Goal: Task Accomplishment & Management: Use online tool/utility

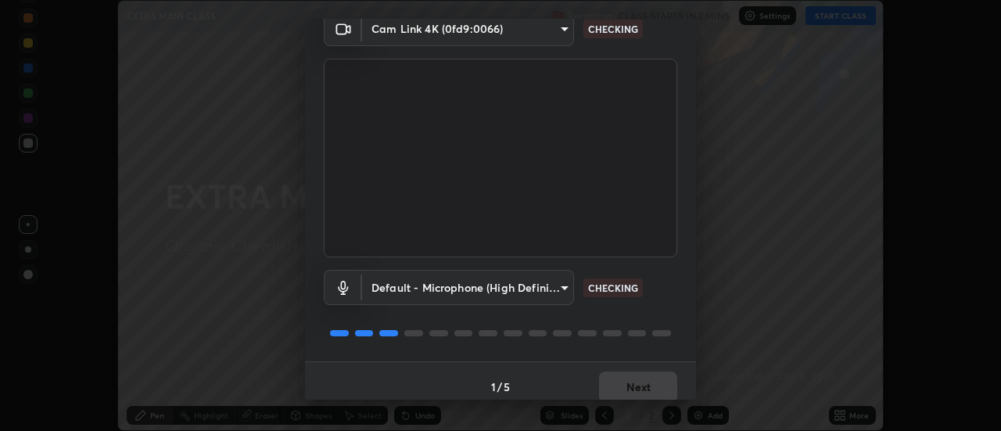
scroll to position [82, 0]
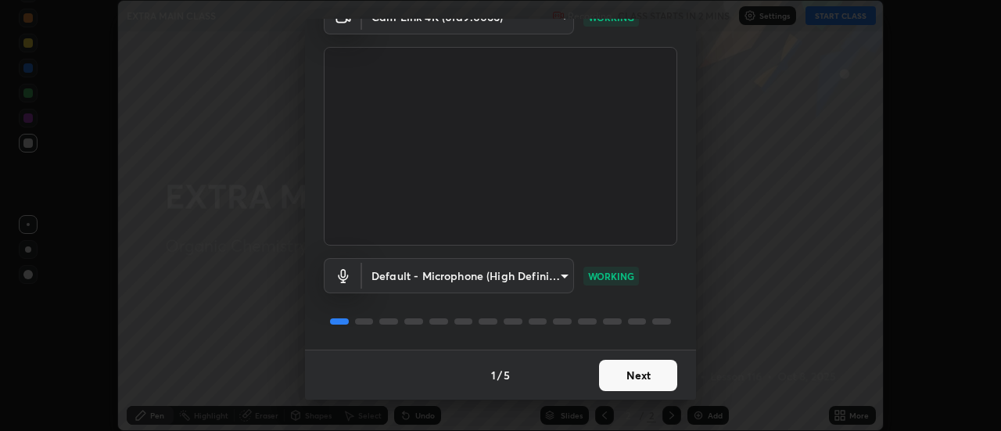
click at [637, 376] on button "Next" at bounding box center [638, 375] width 78 height 31
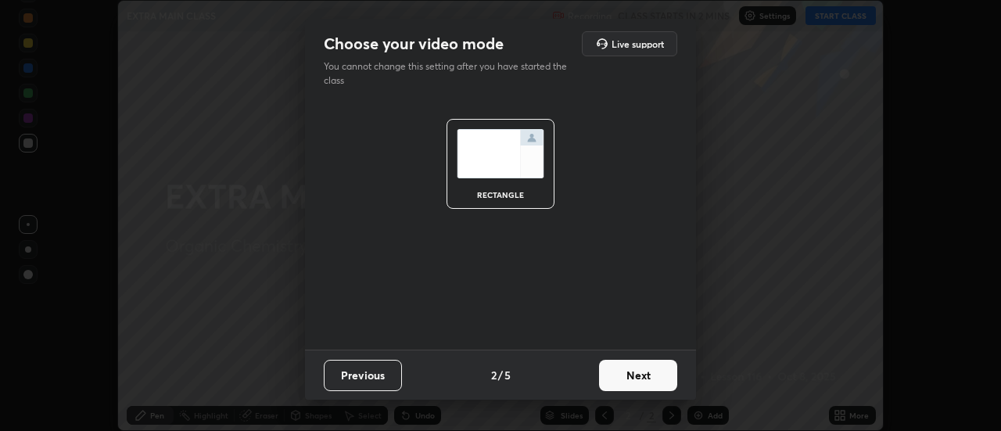
scroll to position [0, 0]
click at [662, 375] on button "Next" at bounding box center [638, 375] width 78 height 31
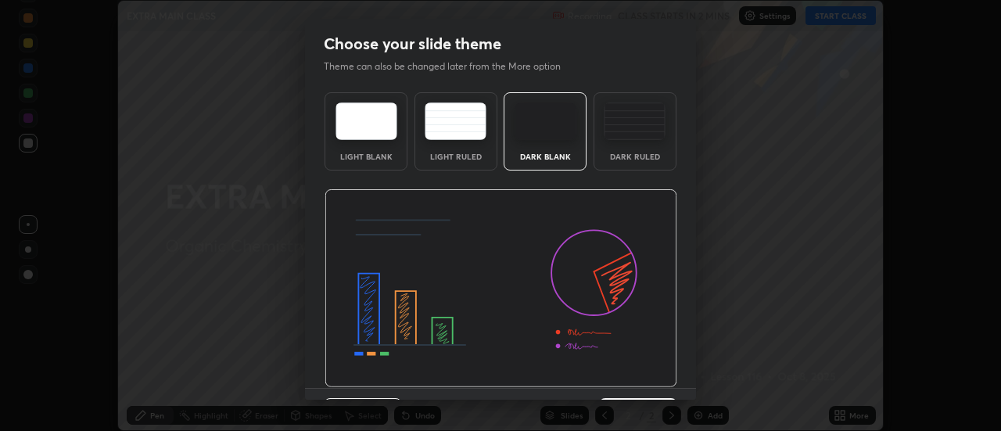
scroll to position [38, 0]
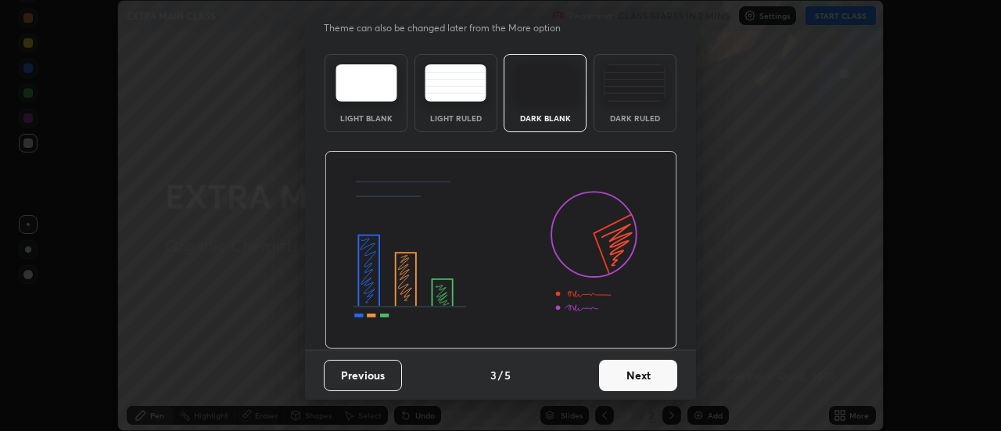
click at [659, 375] on button "Next" at bounding box center [638, 375] width 78 height 31
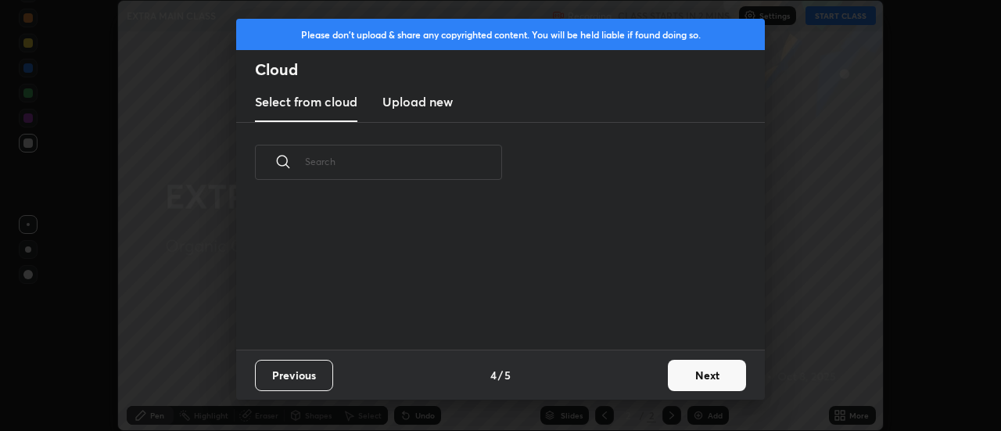
click at [698, 376] on button "Next" at bounding box center [707, 375] width 78 height 31
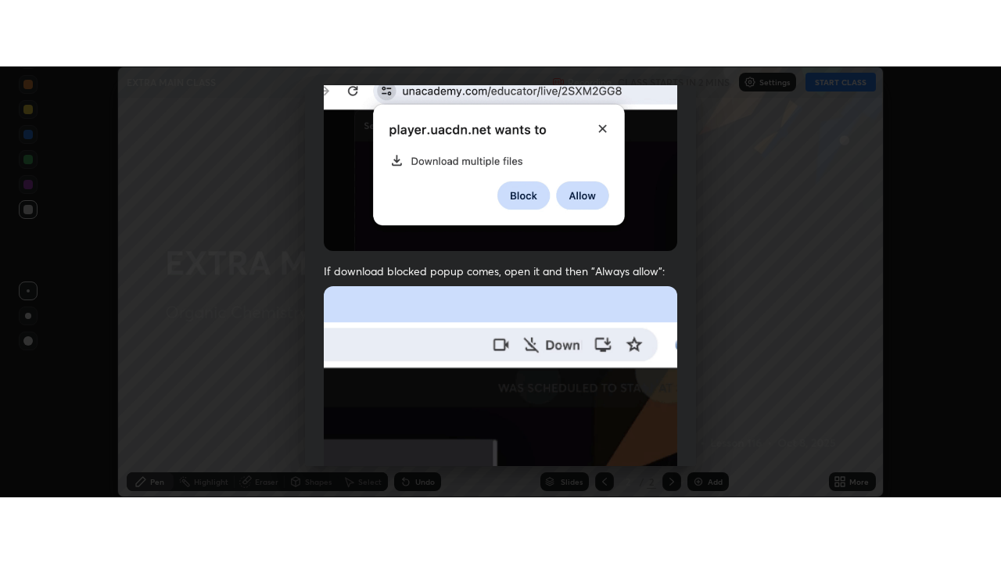
scroll to position [401, 0]
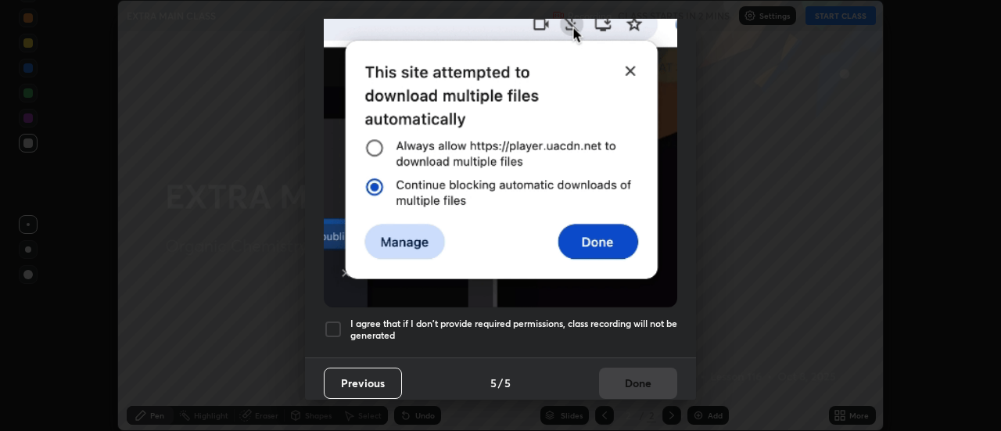
click at [335, 324] on div at bounding box center [333, 329] width 19 height 19
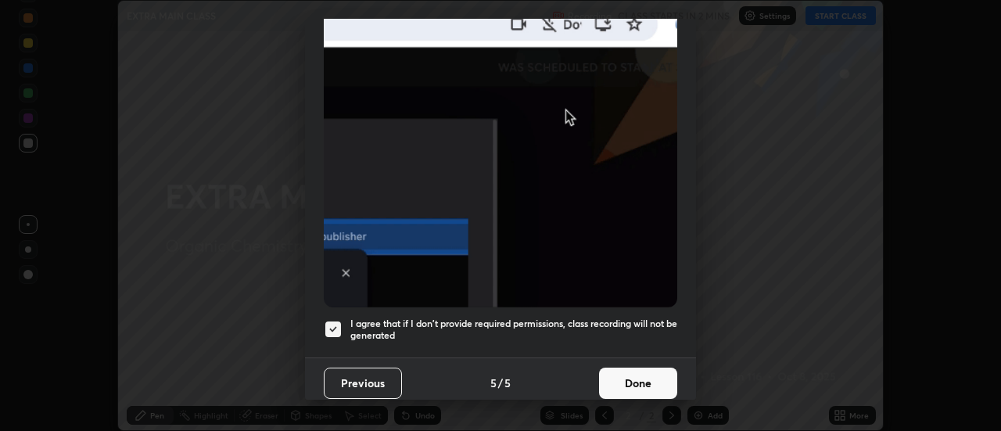
click at [648, 375] on button "Done" at bounding box center [638, 383] width 78 height 31
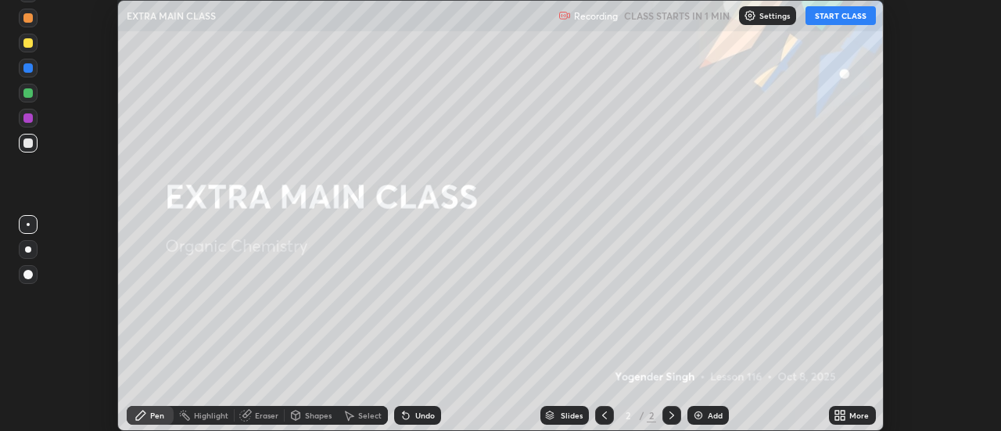
click at [840, 22] on button "START CLASS" at bounding box center [840, 15] width 70 height 19
click at [841, 413] on icon at bounding box center [843, 413] width 4 height 4
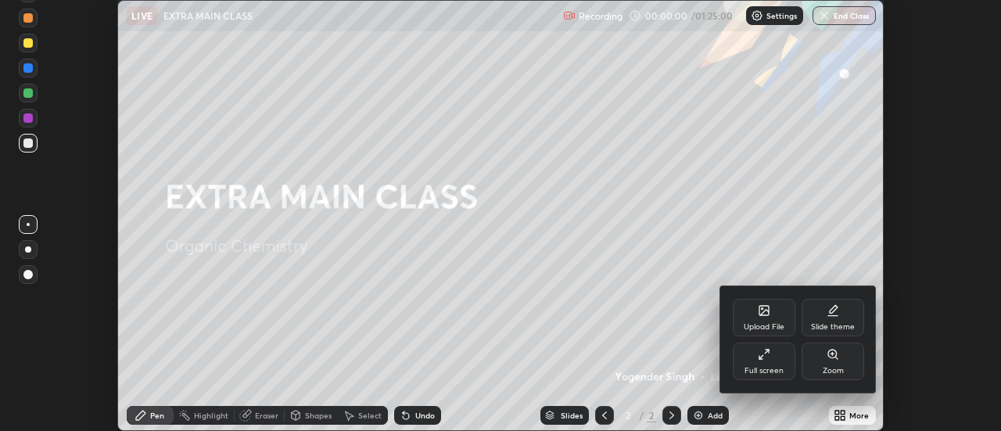
click at [843, 314] on div "Slide theme" at bounding box center [832, 318] width 63 height 38
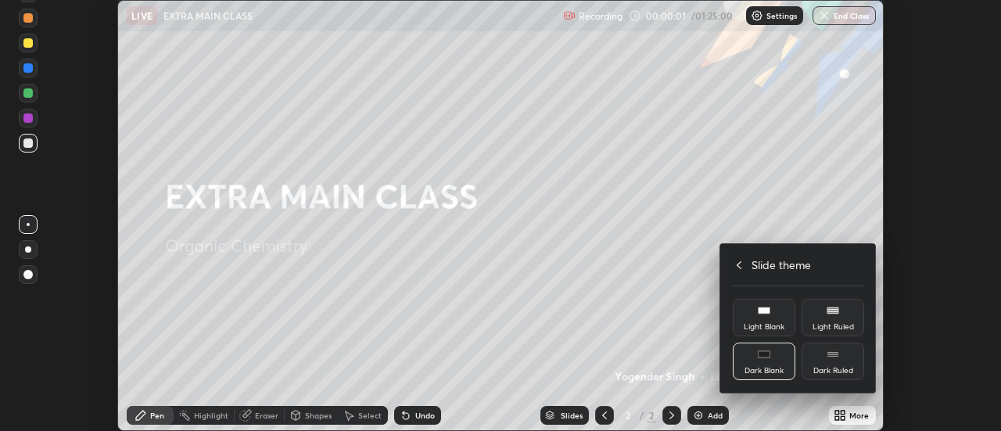
click at [855, 362] on div "Dark Ruled" at bounding box center [832, 361] width 63 height 38
click at [739, 264] on icon at bounding box center [739, 265] width 13 height 13
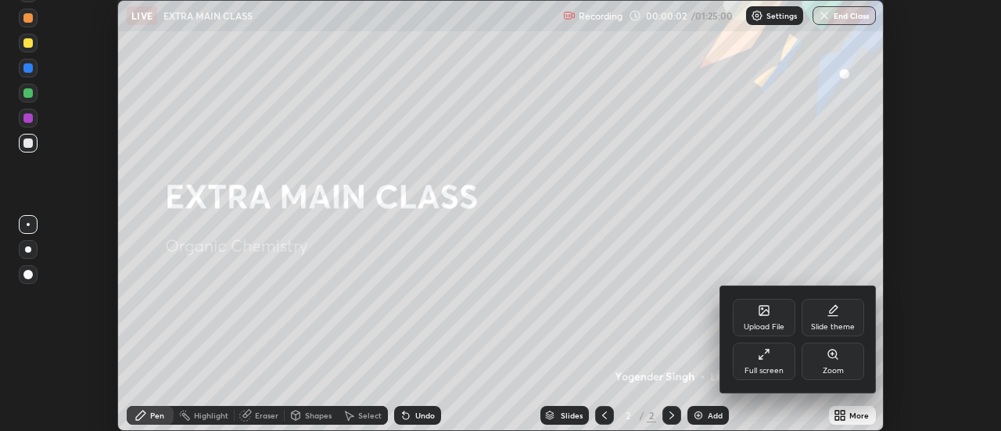
click at [773, 362] on div "Full screen" at bounding box center [764, 361] width 63 height 38
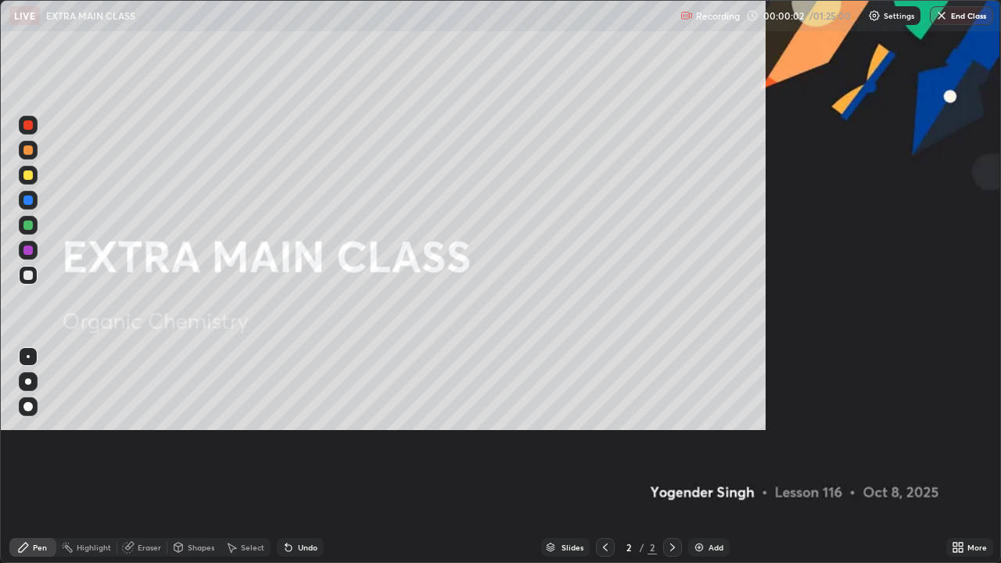
scroll to position [563, 1001]
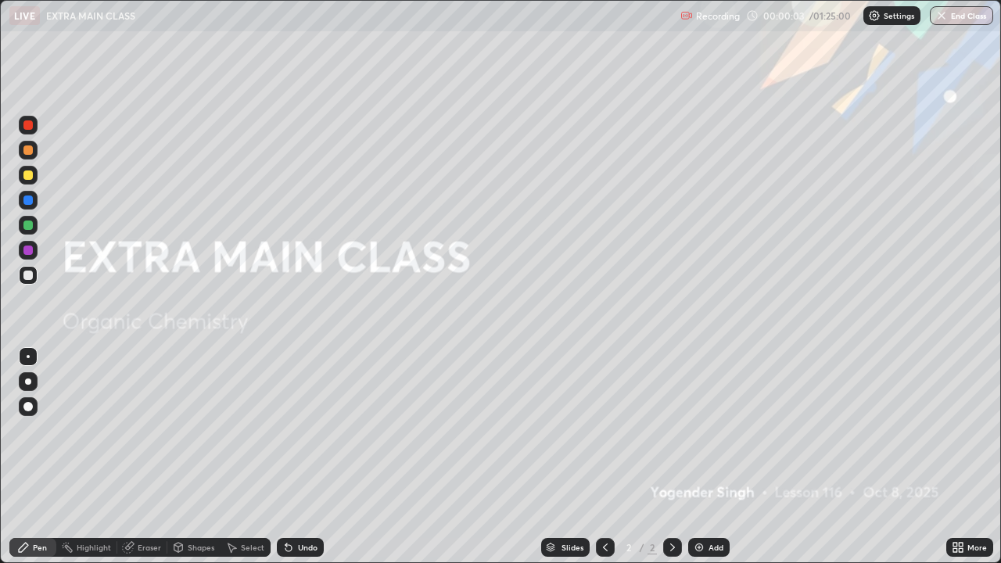
click at [707, 430] on div "Add" at bounding box center [708, 547] width 41 height 19
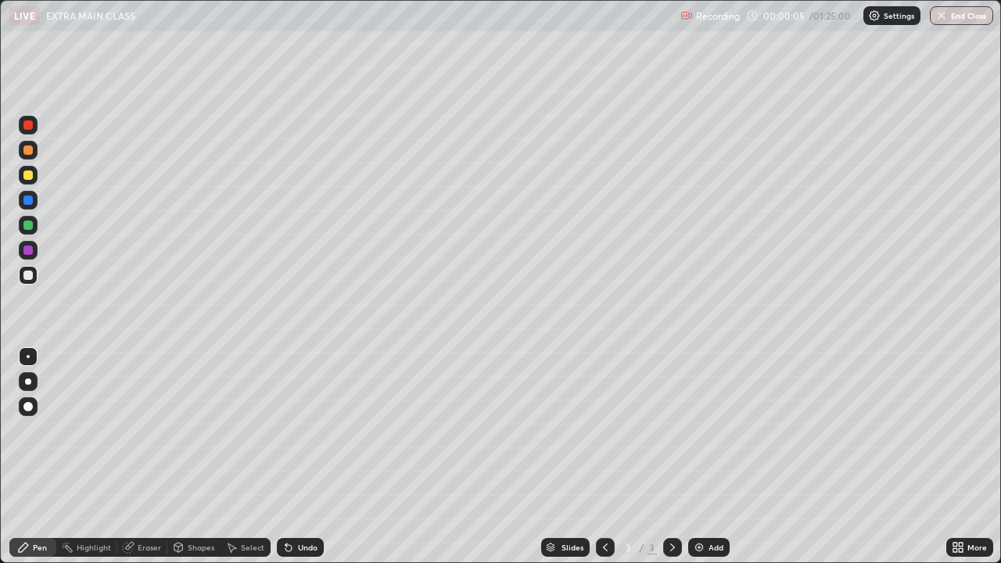
click at [28, 382] on div at bounding box center [28, 381] width 6 height 6
click at [27, 151] on div at bounding box center [27, 149] width 9 height 9
click at [27, 276] on div at bounding box center [27, 275] width 9 height 9
click at [298, 430] on div "Undo" at bounding box center [308, 547] width 20 height 8
click at [27, 252] on div at bounding box center [27, 250] width 9 height 9
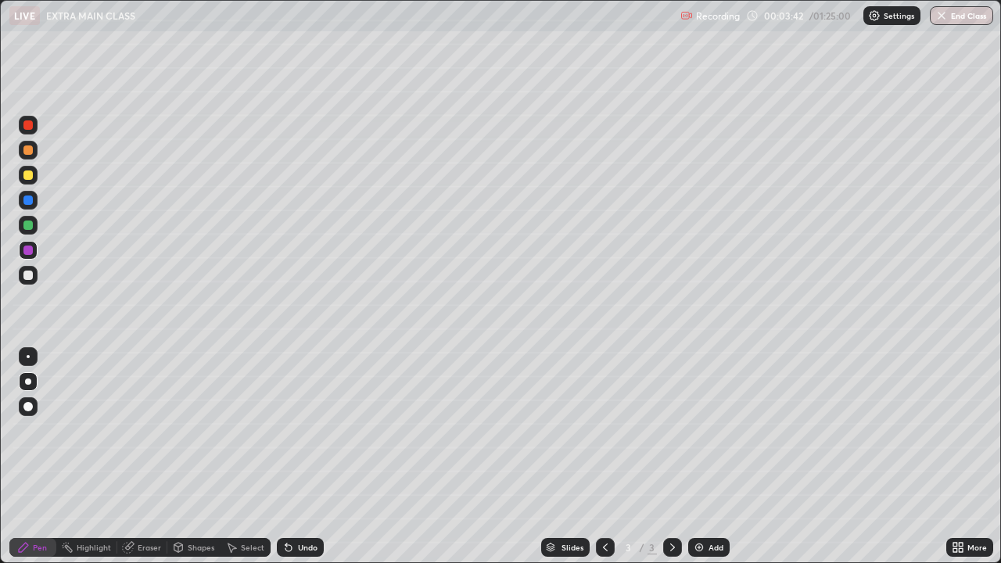
click at [30, 281] on div at bounding box center [28, 275] width 19 height 19
click at [36, 158] on div at bounding box center [28, 150] width 19 height 25
click at [244, 430] on div "Select" at bounding box center [252, 547] width 23 height 8
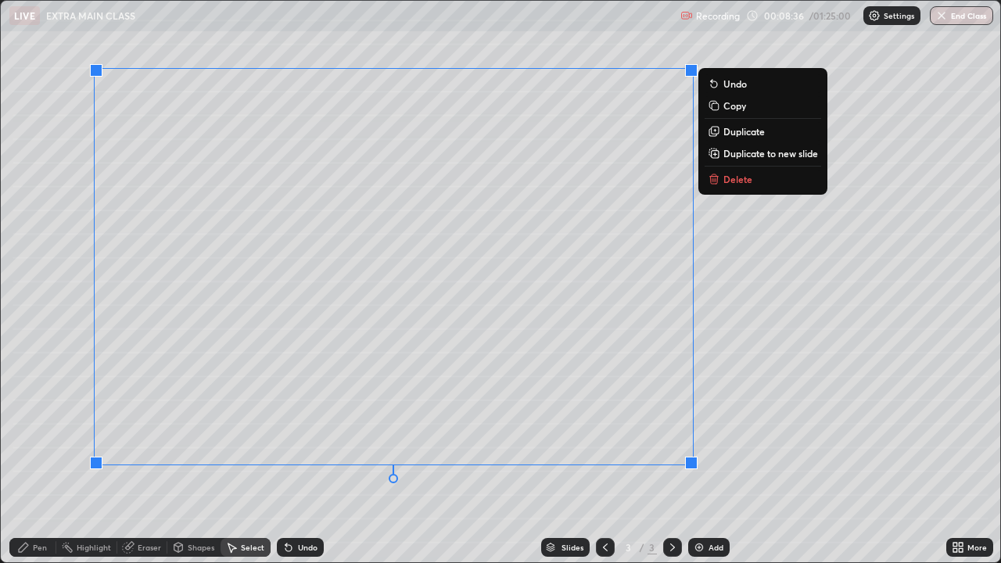
click at [712, 181] on icon at bounding box center [713, 179] width 7 height 7
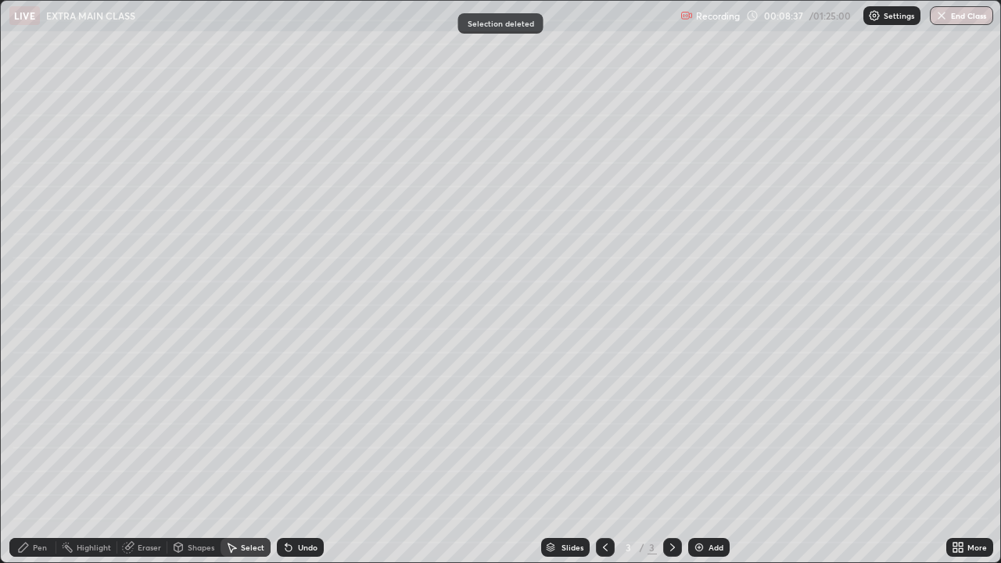
click at [24, 430] on icon at bounding box center [23, 547] width 9 height 9
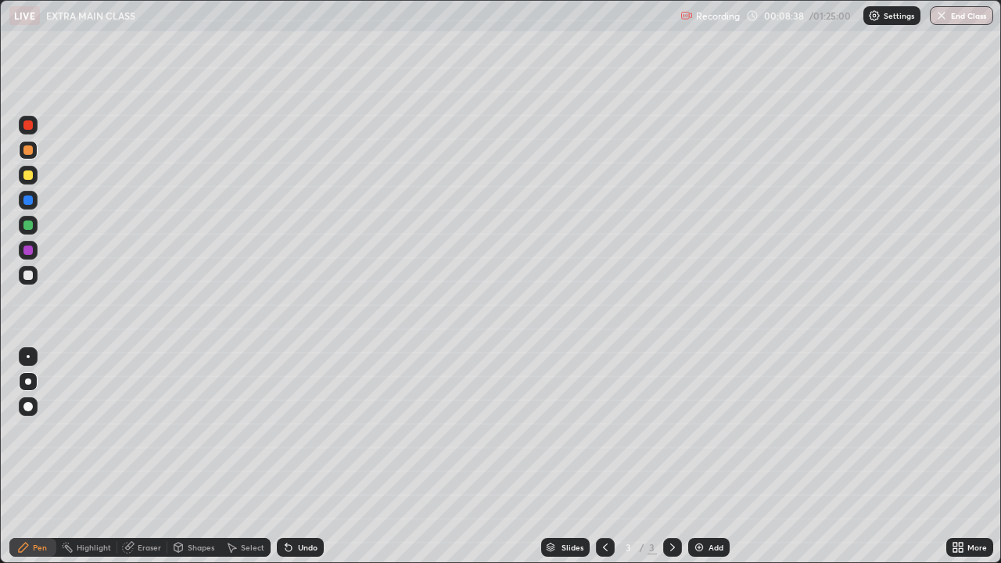
click at [26, 274] on div at bounding box center [27, 275] width 9 height 9
click at [303, 430] on div "Undo" at bounding box center [300, 547] width 47 height 19
click at [312, 430] on div "Undo" at bounding box center [308, 547] width 20 height 8
click at [30, 156] on div at bounding box center [28, 150] width 19 height 19
click at [28, 274] on div at bounding box center [27, 275] width 9 height 9
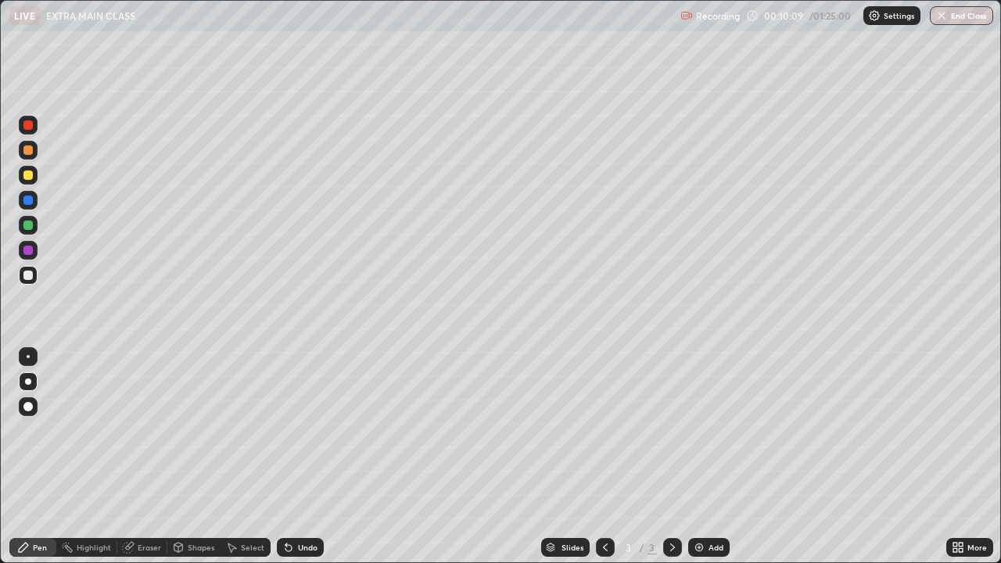
click at [27, 177] on div at bounding box center [27, 174] width 9 height 9
click at [30, 273] on div at bounding box center [27, 275] width 9 height 9
click at [28, 176] on div at bounding box center [27, 174] width 9 height 9
click at [34, 283] on div at bounding box center [28, 275] width 19 height 19
click at [30, 173] on div at bounding box center [27, 174] width 9 height 9
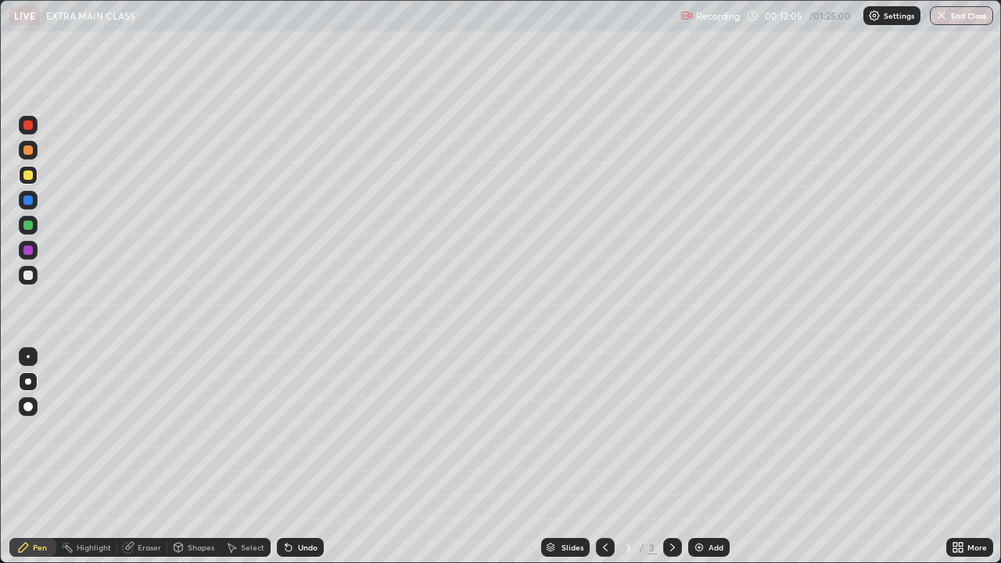
click at [27, 278] on div at bounding box center [27, 275] width 9 height 9
click at [27, 251] on div at bounding box center [27, 250] width 9 height 9
click at [29, 276] on div at bounding box center [27, 275] width 9 height 9
click at [26, 249] on div at bounding box center [27, 250] width 9 height 9
click at [36, 281] on div at bounding box center [28, 275] width 19 height 19
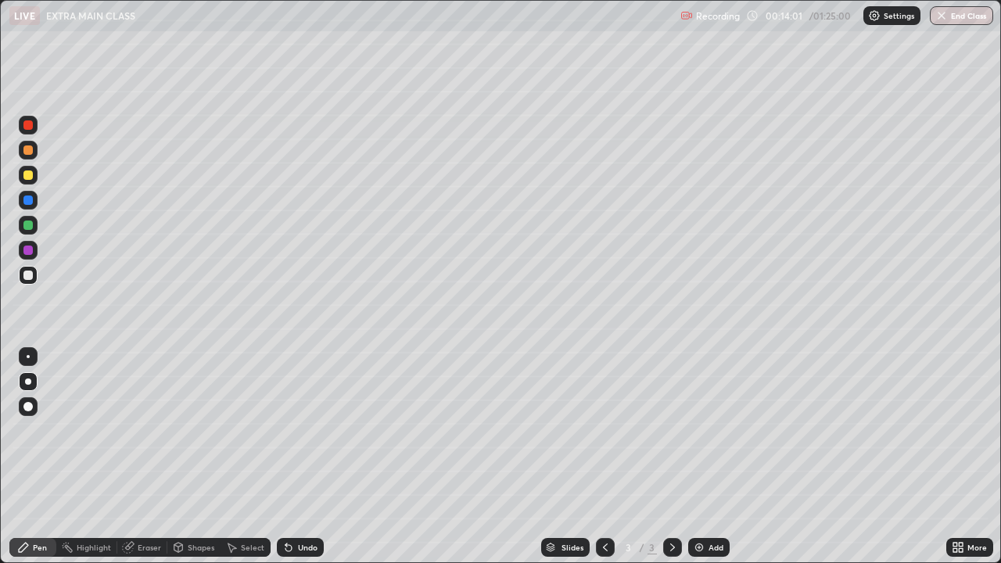
click at [30, 177] on div at bounding box center [27, 174] width 9 height 9
click at [28, 226] on div at bounding box center [27, 225] width 9 height 9
click at [696, 430] on img at bounding box center [699, 547] width 13 height 13
click at [27, 278] on div at bounding box center [27, 275] width 9 height 9
click at [289, 430] on icon at bounding box center [288, 548] width 6 height 6
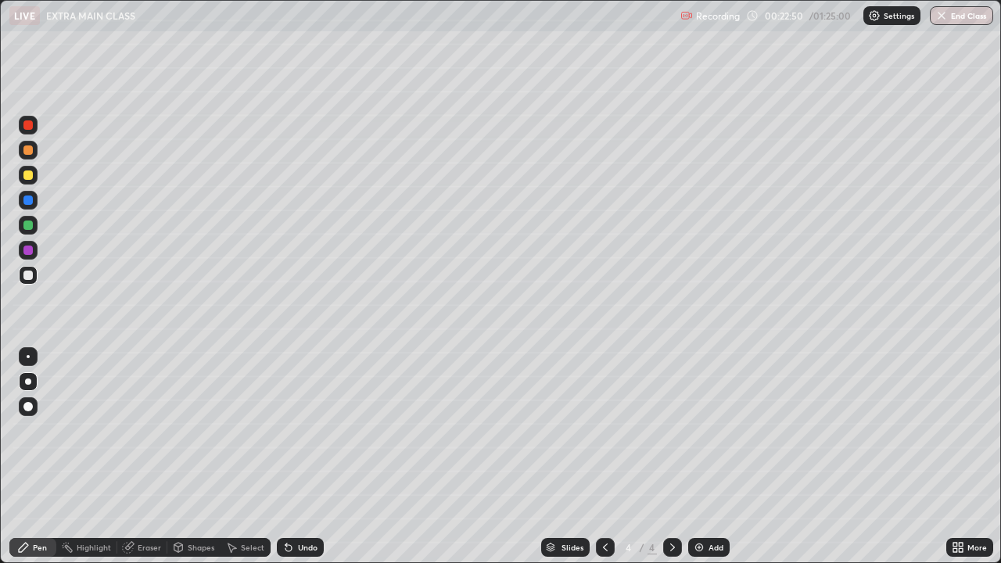
click at [291, 430] on icon at bounding box center [288, 547] width 13 height 13
click at [27, 152] on div at bounding box center [27, 149] width 9 height 9
click at [28, 276] on div at bounding box center [27, 275] width 9 height 9
click at [138, 430] on div "Eraser" at bounding box center [149, 547] width 23 height 8
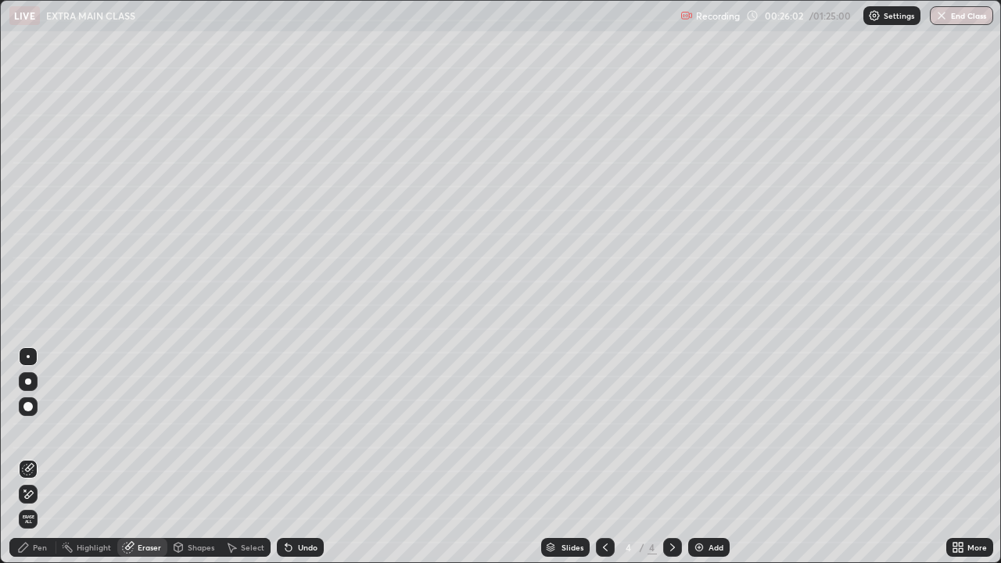
click at [23, 430] on div "Pen" at bounding box center [32, 547] width 47 height 19
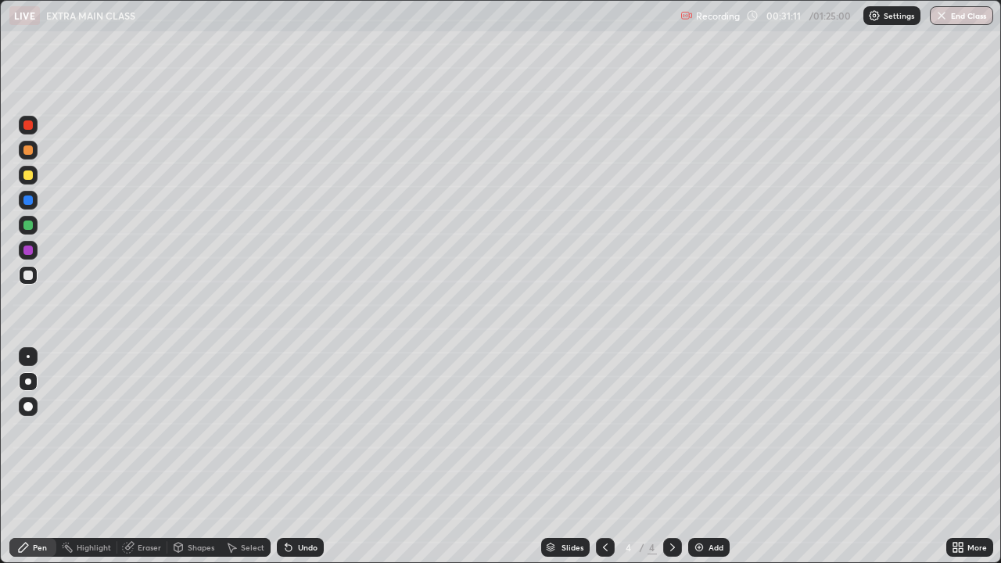
click at [699, 430] on img at bounding box center [699, 547] width 13 height 13
click at [302, 430] on div "Undo" at bounding box center [300, 547] width 47 height 19
click at [305, 430] on div "Undo" at bounding box center [308, 547] width 20 height 8
click at [312, 430] on div "Undo" at bounding box center [308, 547] width 20 height 8
click at [302, 430] on div "Undo" at bounding box center [308, 547] width 20 height 8
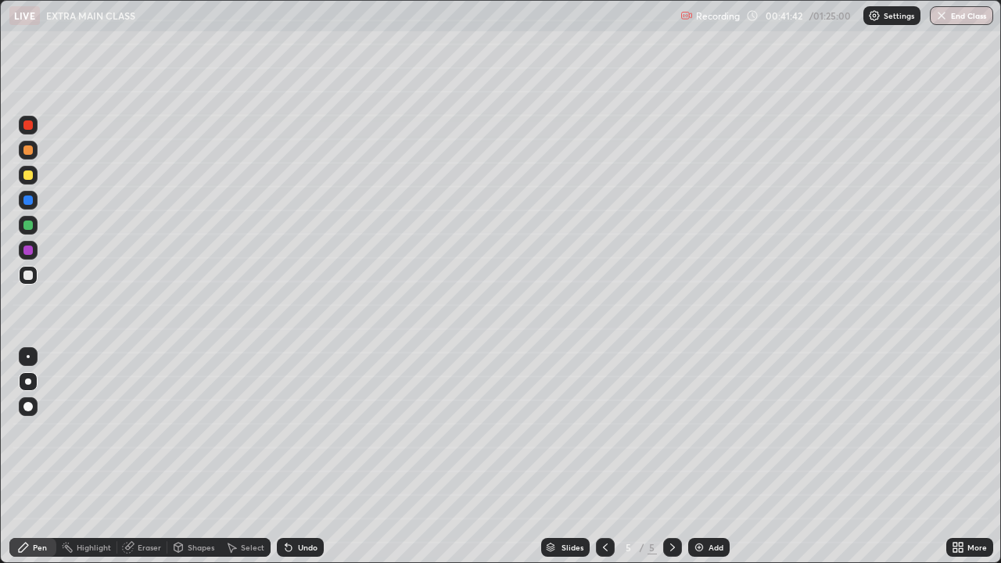
click at [664, 430] on div at bounding box center [672, 547] width 19 height 19
click at [696, 430] on img at bounding box center [699, 547] width 13 height 13
click at [27, 281] on div at bounding box center [28, 275] width 19 height 19
click at [702, 430] on img at bounding box center [699, 547] width 13 height 13
click at [669, 430] on icon at bounding box center [672, 547] width 13 height 13
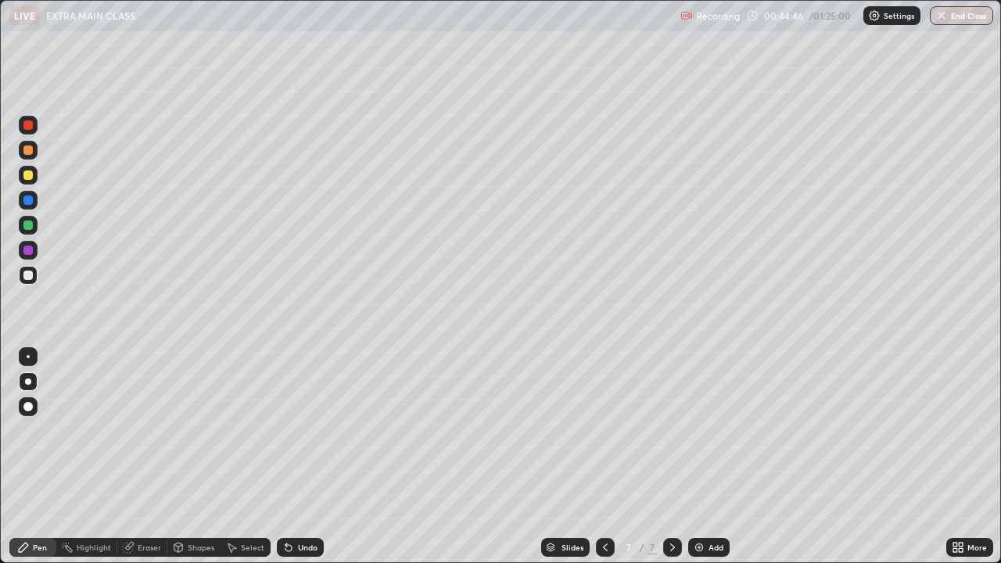
click at [603, 430] on icon at bounding box center [605, 547] width 13 height 13
click at [304, 430] on div "Undo" at bounding box center [308, 547] width 20 height 8
click at [303, 430] on div "Undo" at bounding box center [300, 547] width 47 height 19
click at [30, 150] on div at bounding box center [27, 149] width 9 height 9
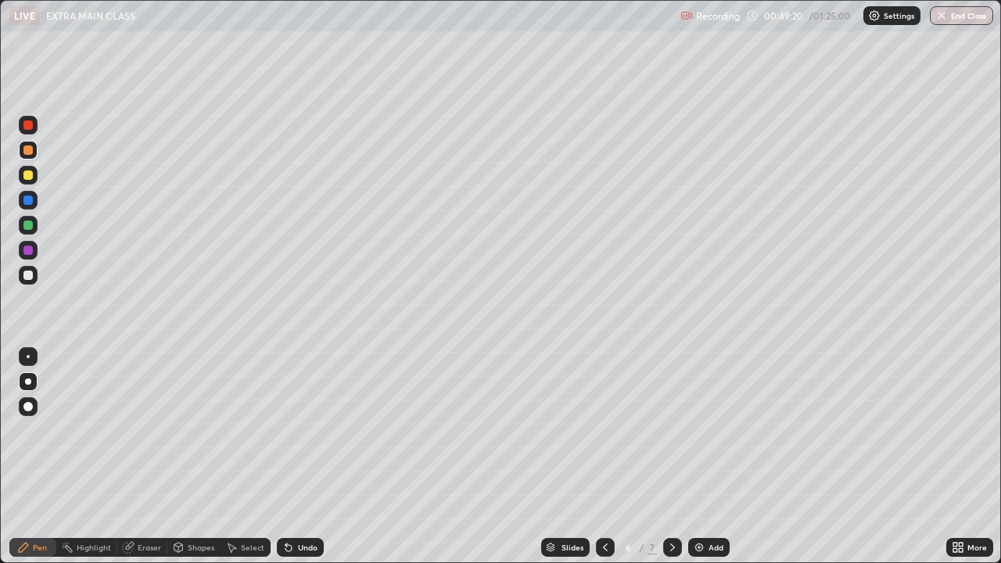
click at [292, 430] on icon at bounding box center [288, 547] width 13 height 13
click at [286, 430] on icon at bounding box center [288, 548] width 6 height 6
click at [295, 430] on div "Undo" at bounding box center [300, 547] width 47 height 19
click at [296, 430] on div "Undo" at bounding box center [300, 547] width 47 height 19
click at [299, 430] on div "Undo" at bounding box center [300, 547] width 47 height 19
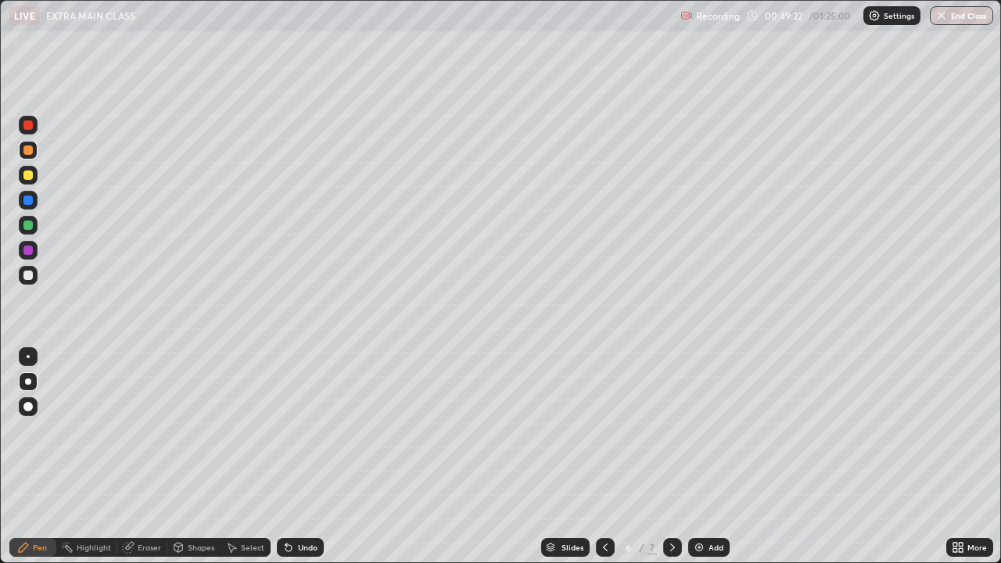
click at [298, 430] on div "Undo" at bounding box center [300, 547] width 47 height 19
click at [300, 430] on div "Undo" at bounding box center [300, 547] width 47 height 19
click at [299, 430] on div "Undo" at bounding box center [300, 547] width 47 height 19
click at [303, 430] on div "Undo" at bounding box center [300, 547] width 47 height 19
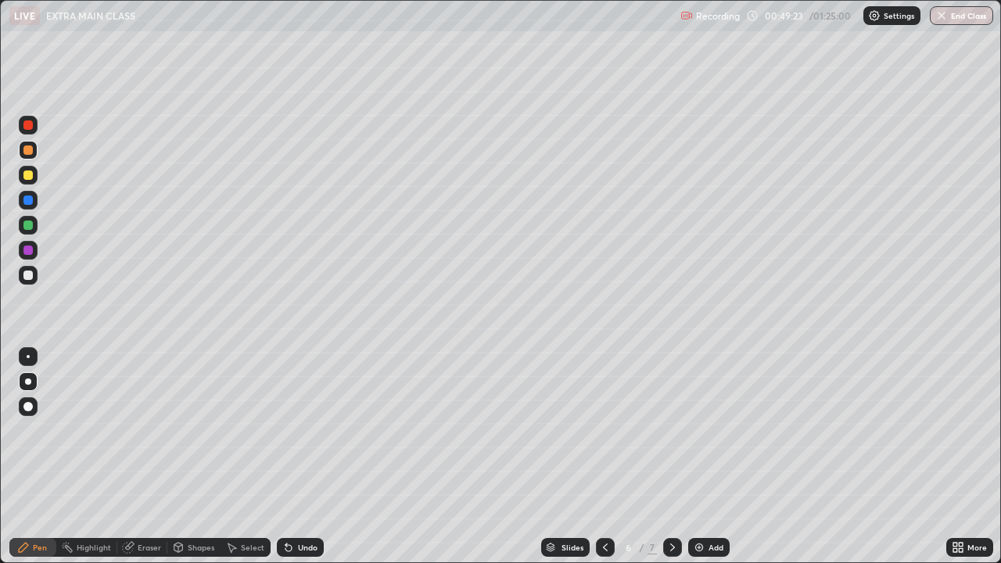
click at [307, 430] on div "Undo" at bounding box center [297, 547] width 53 height 31
click at [308, 430] on div "Undo" at bounding box center [300, 547] width 47 height 19
click at [298, 430] on div "Undo" at bounding box center [308, 547] width 20 height 8
click at [28, 174] on div at bounding box center [27, 174] width 9 height 9
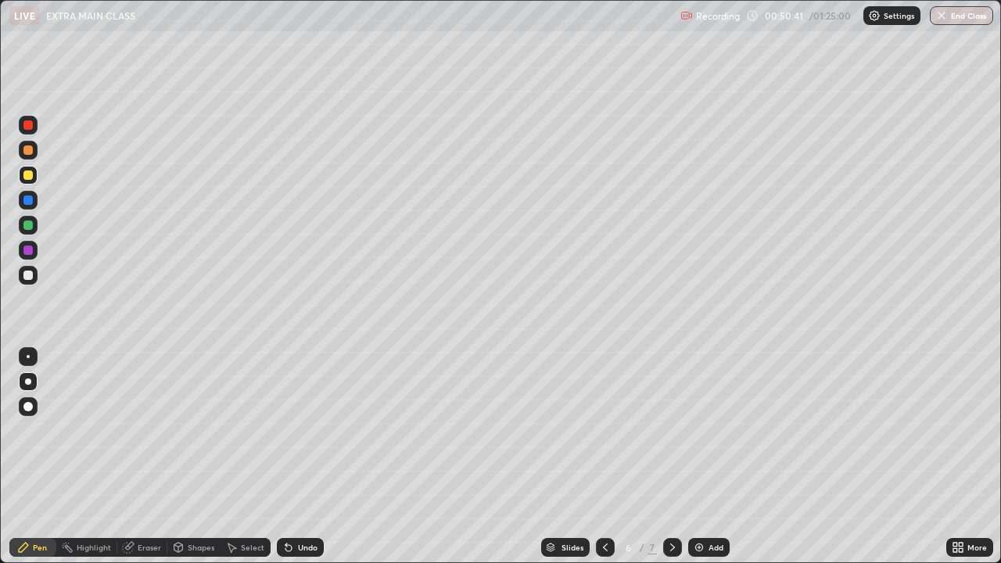
click at [34, 278] on div at bounding box center [28, 275] width 19 height 19
click at [302, 430] on div "Undo" at bounding box center [308, 547] width 20 height 8
click at [30, 278] on div at bounding box center [27, 275] width 9 height 9
click at [285, 430] on icon at bounding box center [286, 544] width 2 height 2
click at [285, 430] on icon at bounding box center [288, 548] width 6 height 6
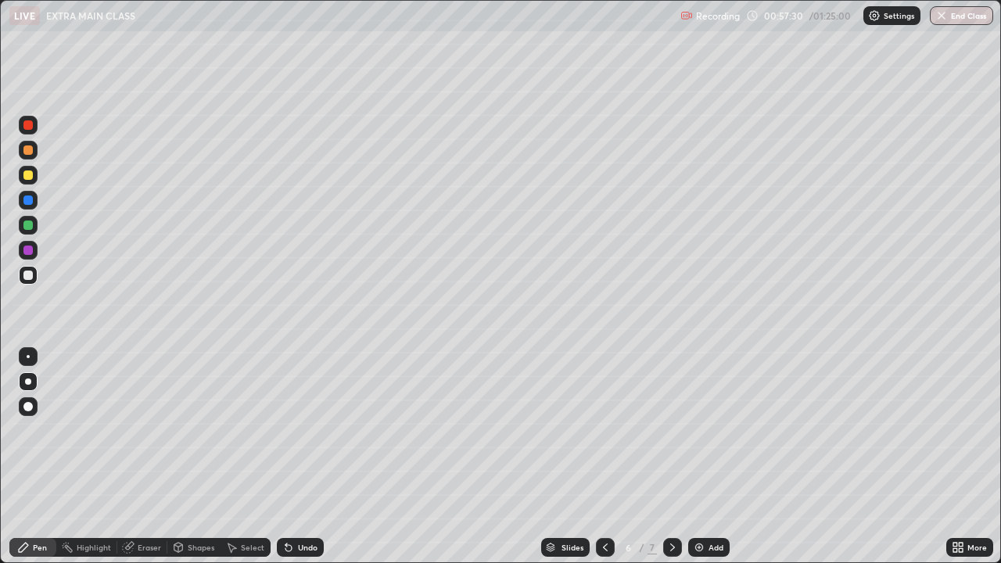
click at [285, 430] on icon at bounding box center [286, 544] width 2 height 2
click at [297, 430] on div "Undo" at bounding box center [300, 547] width 47 height 19
click at [26, 250] on div at bounding box center [27, 250] width 9 height 9
click at [21, 279] on div at bounding box center [28, 275] width 19 height 19
click at [34, 181] on div at bounding box center [28, 175] width 19 height 19
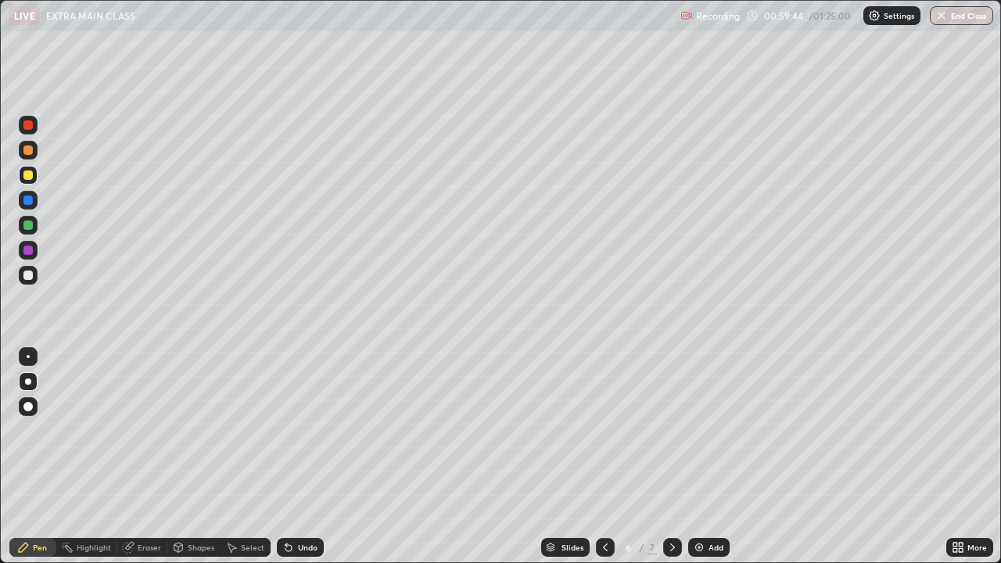
click at [24, 274] on div at bounding box center [27, 275] width 9 height 9
click at [249, 430] on div "Select" at bounding box center [252, 547] width 23 height 8
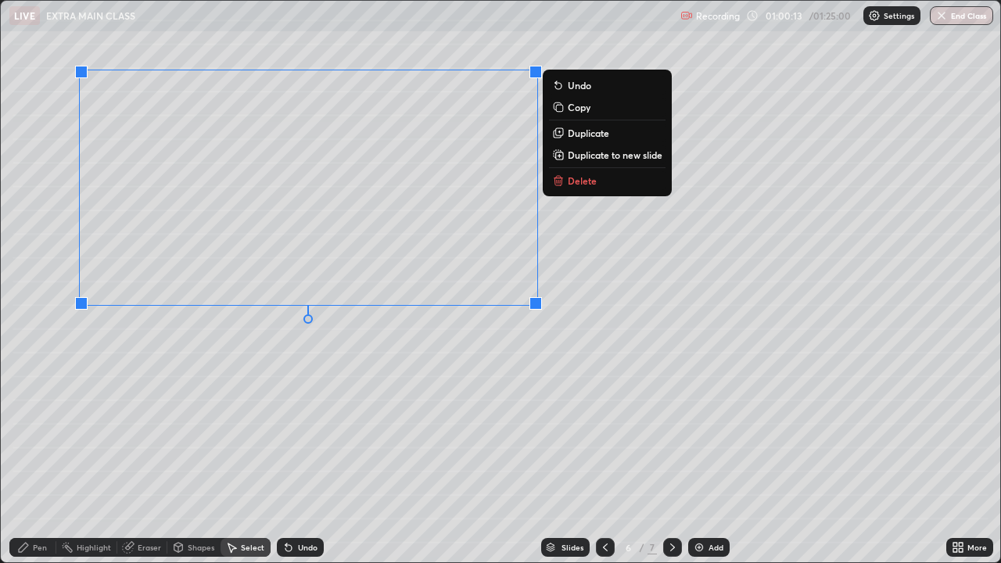
click at [556, 181] on icon at bounding box center [556, 182] width 0 height 3
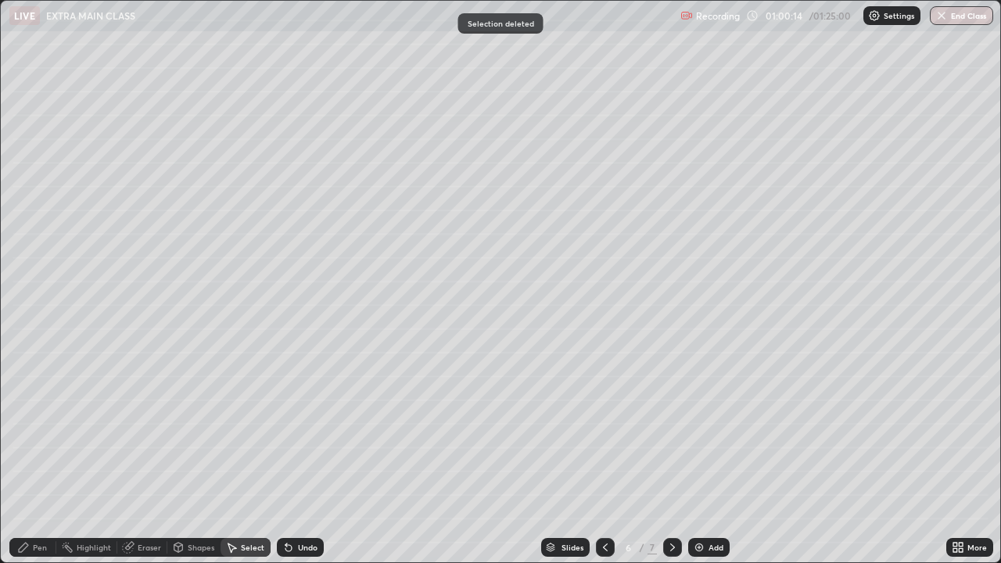
click at [27, 430] on icon at bounding box center [23, 547] width 9 height 9
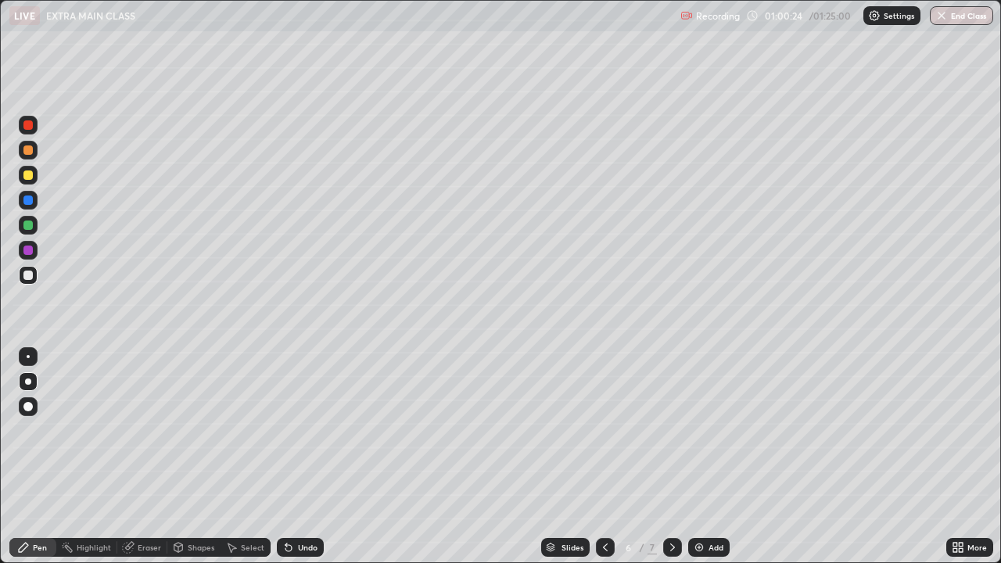
click at [27, 151] on div at bounding box center [27, 149] width 9 height 9
click at [28, 176] on div at bounding box center [27, 174] width 9 height 9
click at [27, 276] on div at bounding box center [27, 275] width 9 height 9
click at [30, 158] on div at bounding box center [28, 150] width 19 height 19
click at [31, 274] on div at bounding box center [27, 275] width 9 height 9
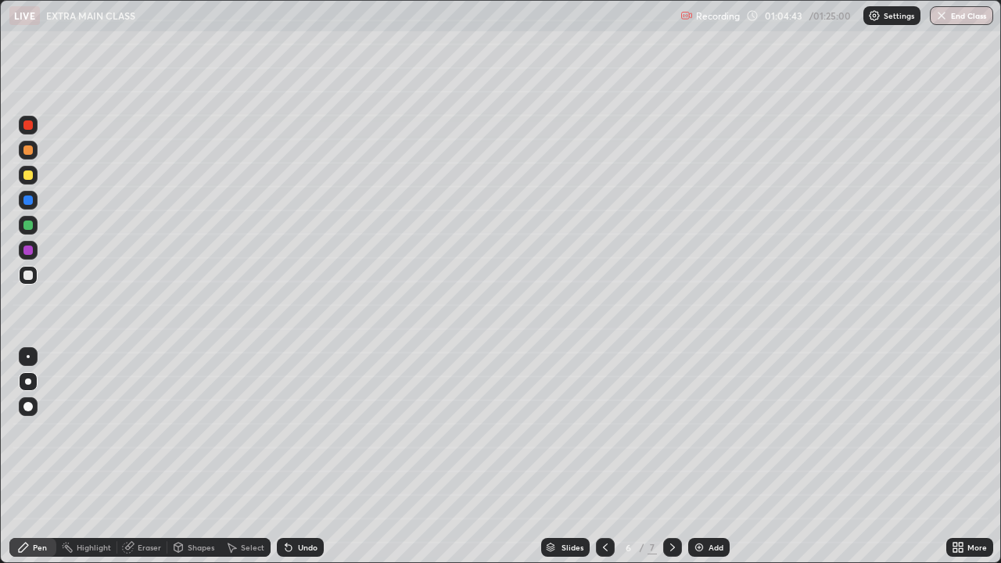
click at [29, 152] on div at bounding box center [27, 149] width 9 height 9
click at [296, 430] on div "Undo" at bounding box center [300, 547] width 47 height 19
click at [694, 430] on div "Add" at bounding box center [708, 547] width 41 height 19
click at [29, 276] on div at bounding box center [27, 275] width 9 height 9
click at [289, 430] on icon at bounding box center [288, 547] width 13 height 13
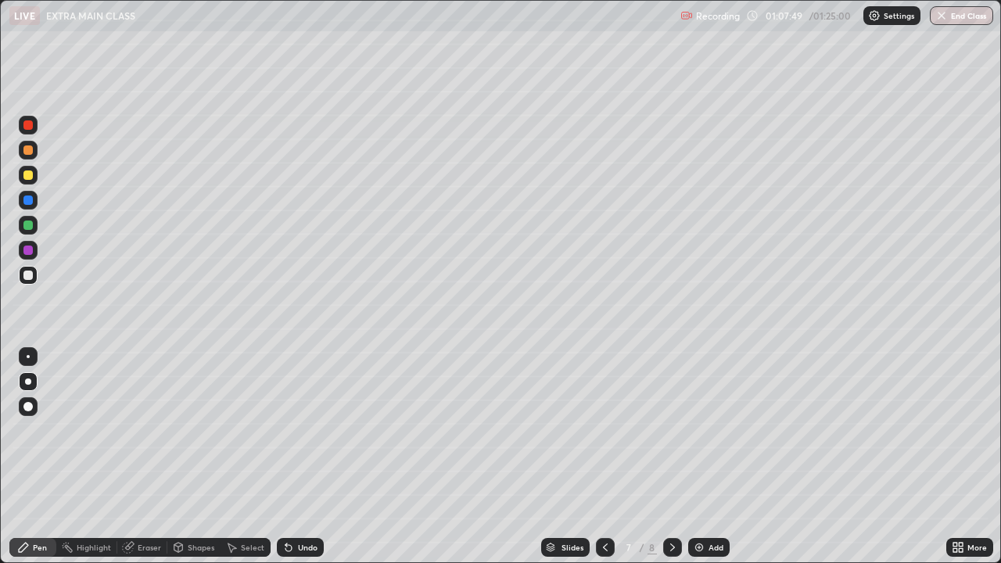
click at [290, 430] on icon at bounding box center [288, 547] width 13 height 13
click at [293, 430] on div "Undo" at bounding box center [300, 547] width 47 height 19
click at [294, 430] on div "Undo" at bounding box center [300, 547] width 47 height 19
click at [24, 249] on div at bounding box center [27, 250] width 9 height 9
click at [696, 430] on img at bounding box center [699, 547] width 13 height 13
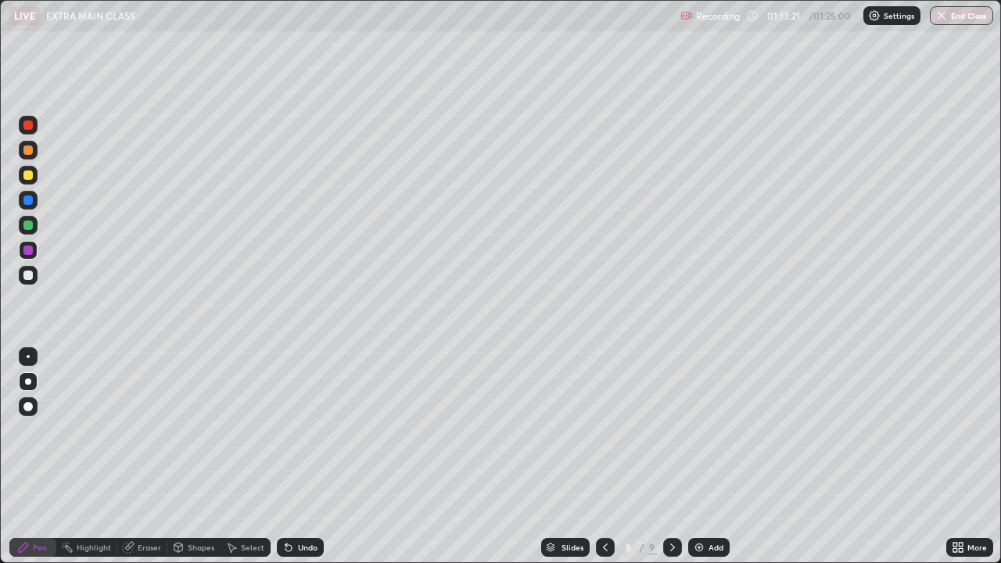
click at [28, 278] on div at bounding box center [27, 275] width 9 height 9
click at [30, 224] on div at bounding box center [27, 225] width 9 height 9
click at [27, 278] on div at bounding box center [27, 275] width 9 height 9
click at [694, 430] on img at bounding box center [699, 547] width 13 height 13
click at [30, 126] on div at bounding box center [27, 124] width 9 height 9
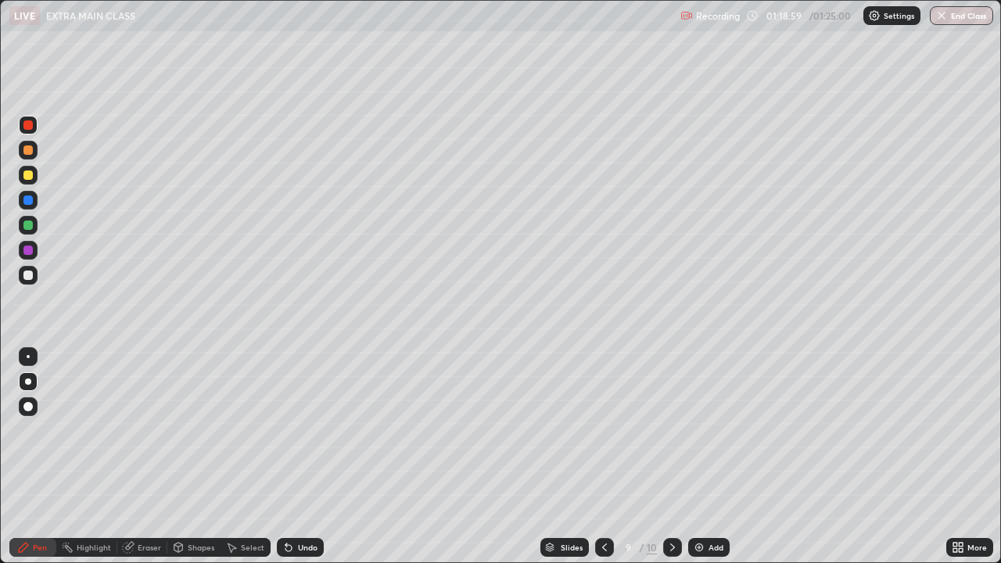
click at [27, 277] on div at bounding box center [27, 275] width 9 height 9
click at [28, 226] on div at bounding box center [27, 225] width 9 height 9
click at [27, 277] on div at bounding box center [27, 275] width 9 height 9
click at [27, 174] on div at bounding box center [27, 174] width 9 height 9
click at [27, 277] on div at bounding box center [27, 275] width 9 height 9
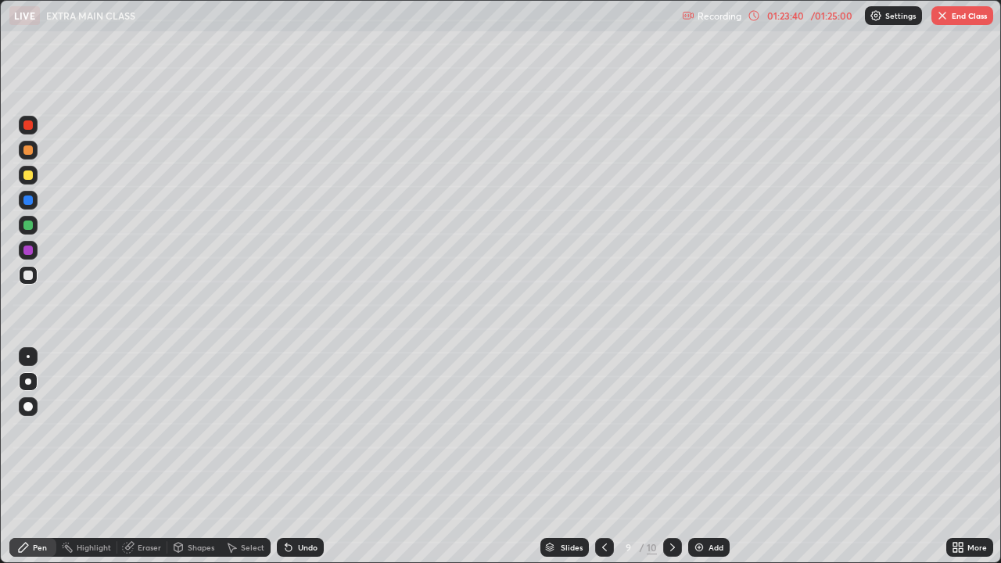
click at [139, 430] on div "Eraser" at bounding box center [149, 547] width 23 height 8
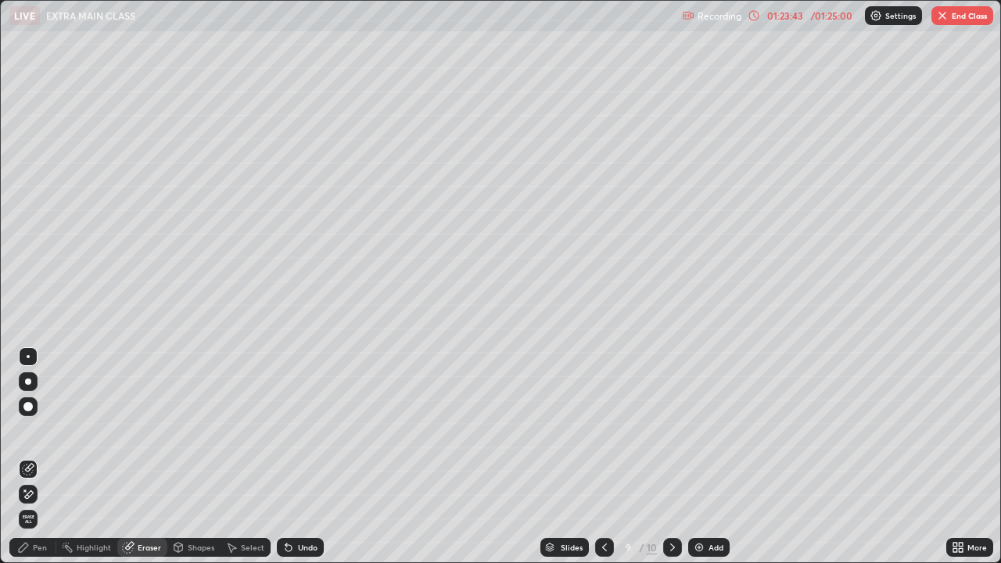
click at [39, 430] on div "Pen" at bounding box center [40, 547] width 14 height 8
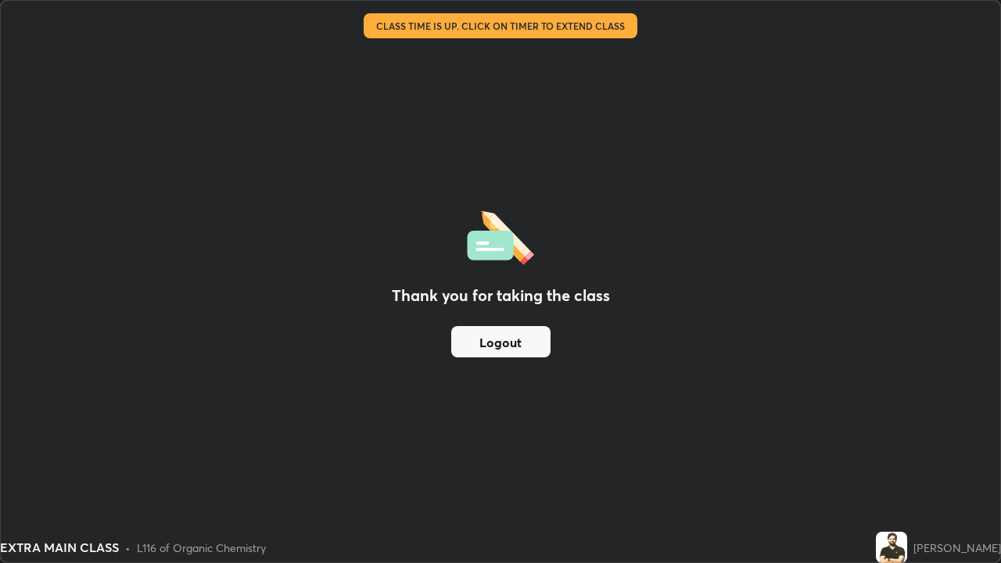
click at [511, 331] on button "Logout" at bounding box center [500, 341] width 99 height 31
